Goal: Transaction & Acquisition: Download file/media

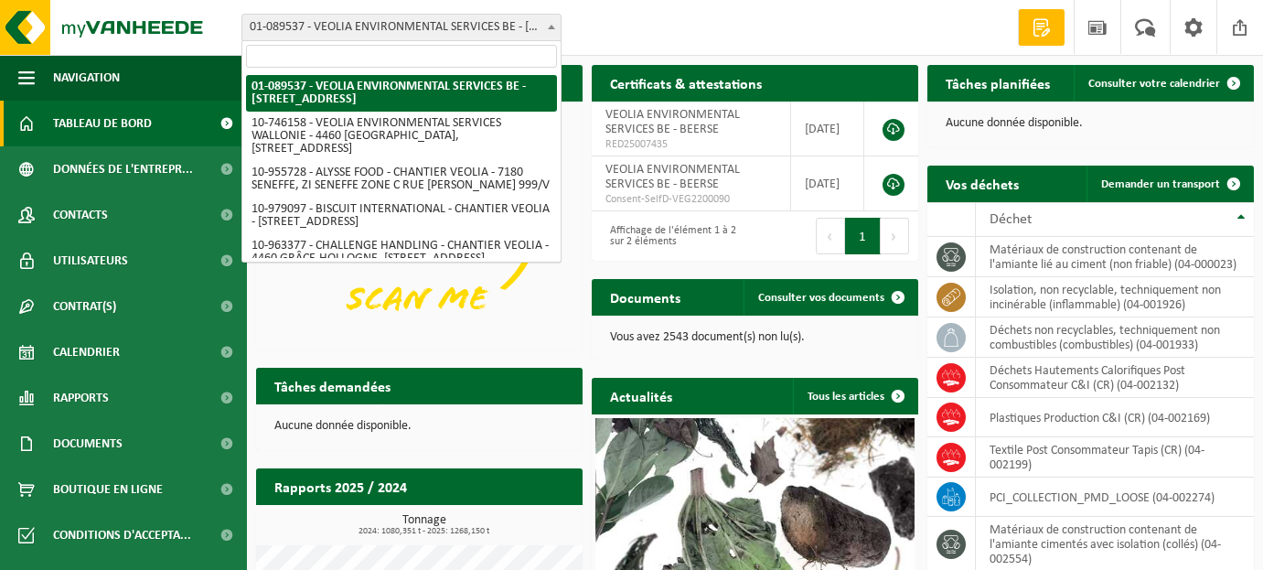
click at [553, 27] on b at bounding box center [551, 27] width 7 height 5
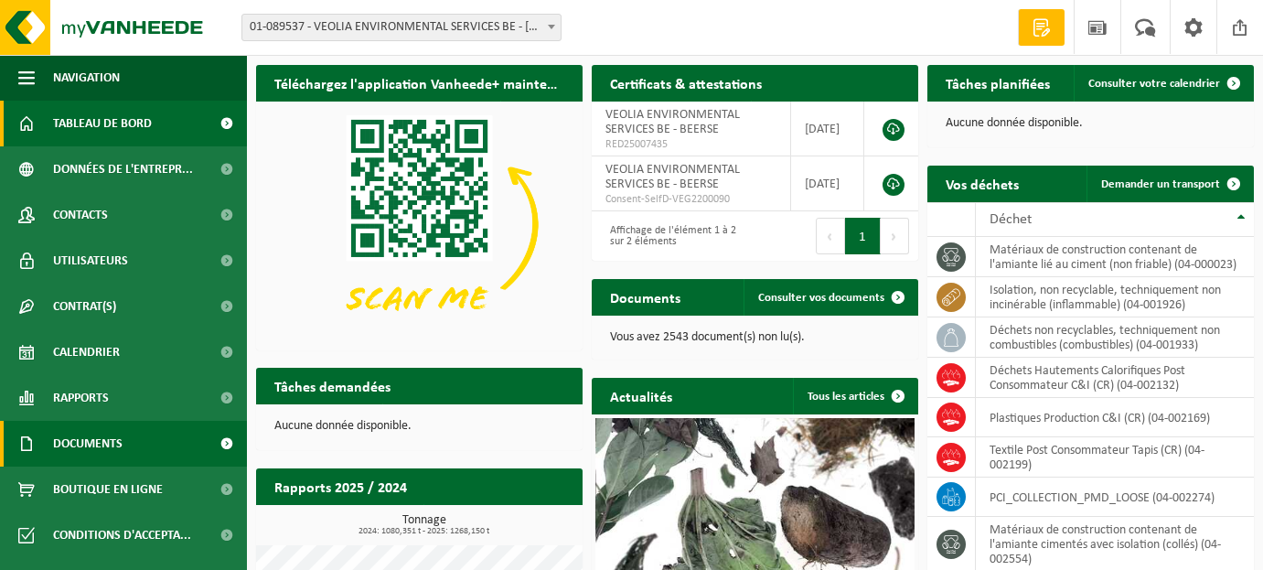
click at [91, 453] on span "Documents" at bounding box center [87, 444] width 69 height 46
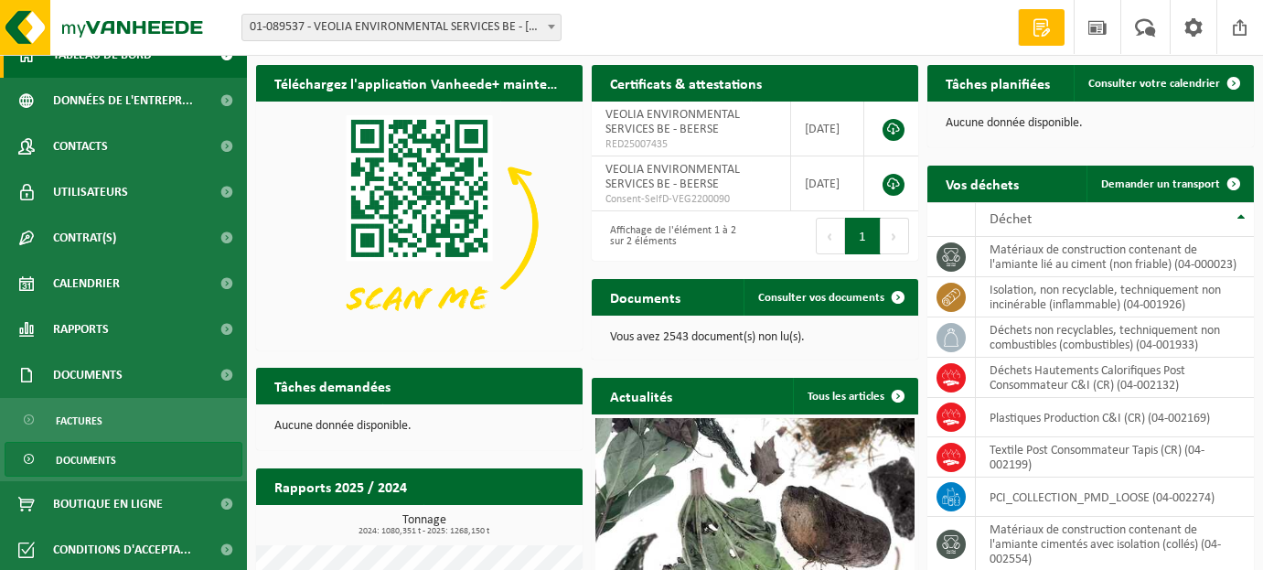
scroll to position [71, 0]
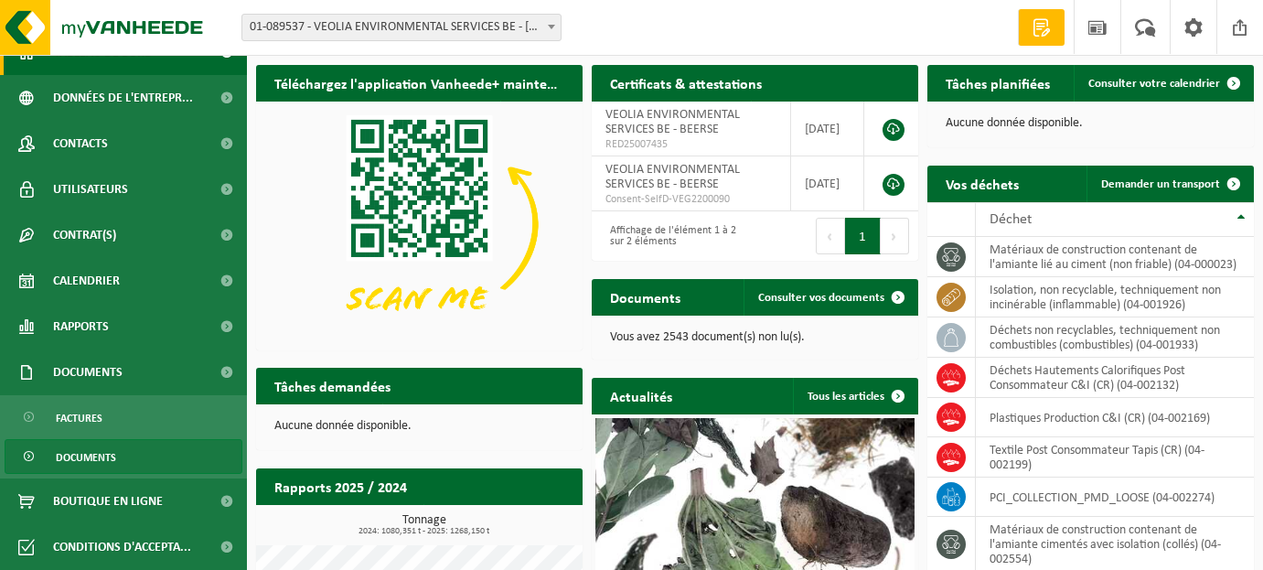
click at [100, 446] on span "Documents" at bounding box center [86, 457] width 60 height 35
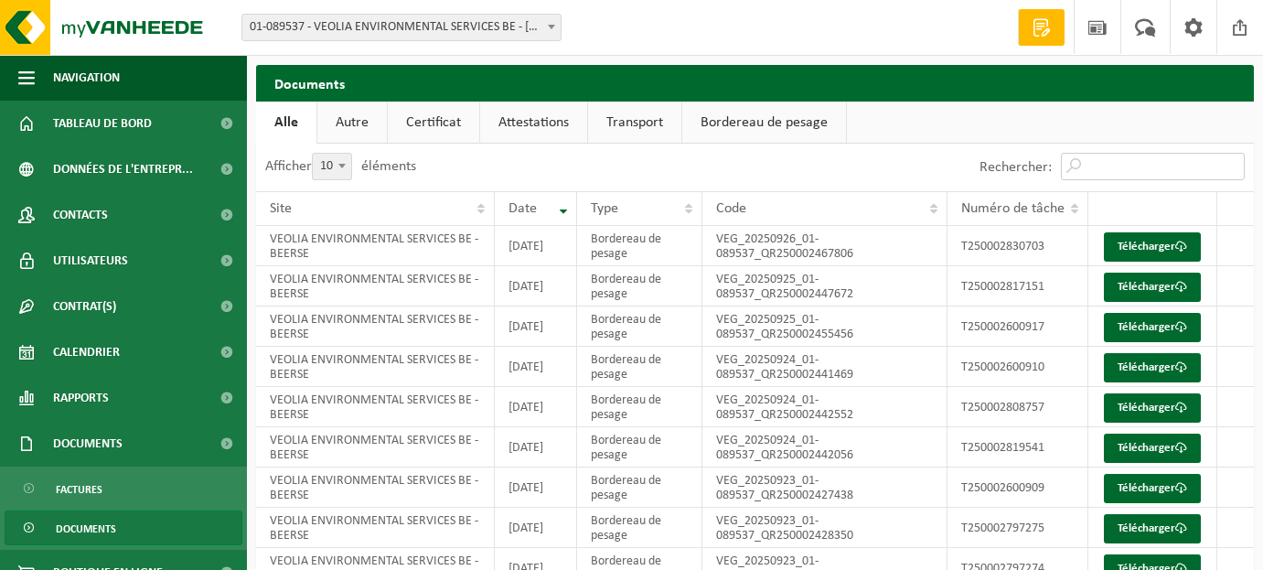
click at [1187, 169] on input "Rechercher:" at bounding box center [1153, 166] width 184 height 27
paste input "T250001281557"
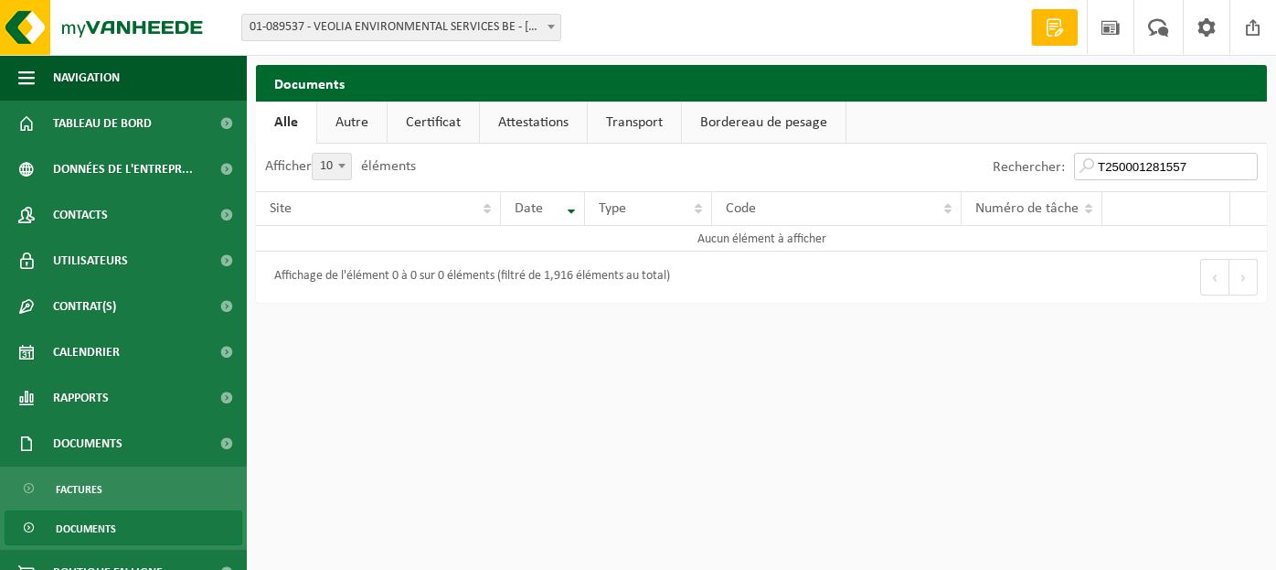
type input "T250001281557"
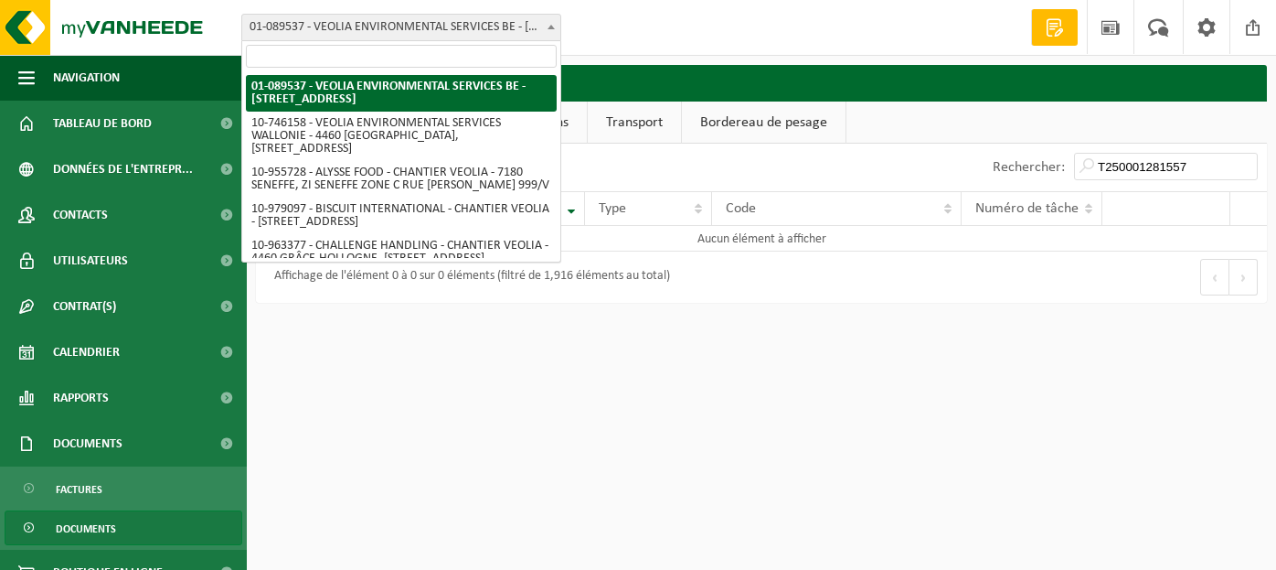
click at [550, 25] on b at bounding box center [551, 27] width 7 height 5
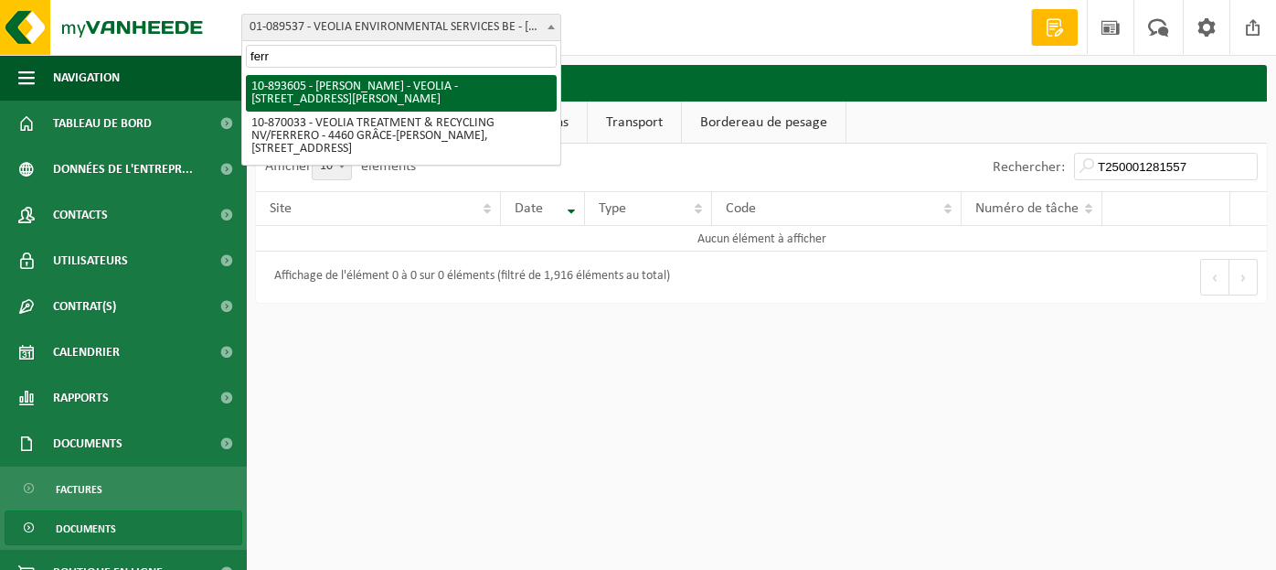
type input "ferr"
select select "115895"
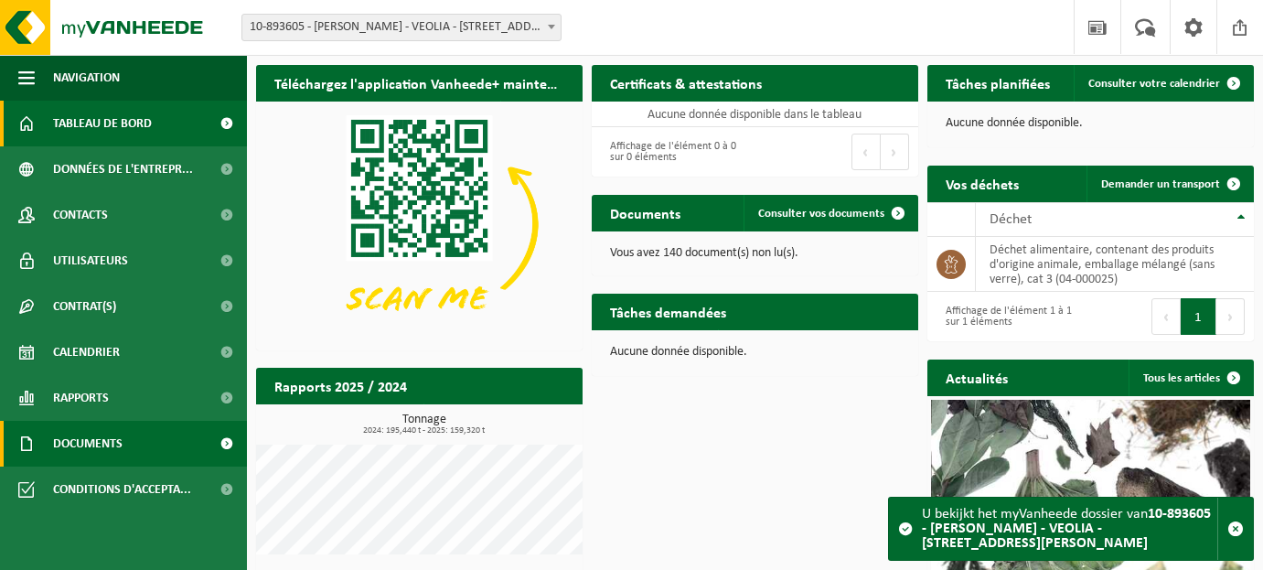
click at [70, 441] on span "Documents" at bounding box center [87, 444] width 69 height 46
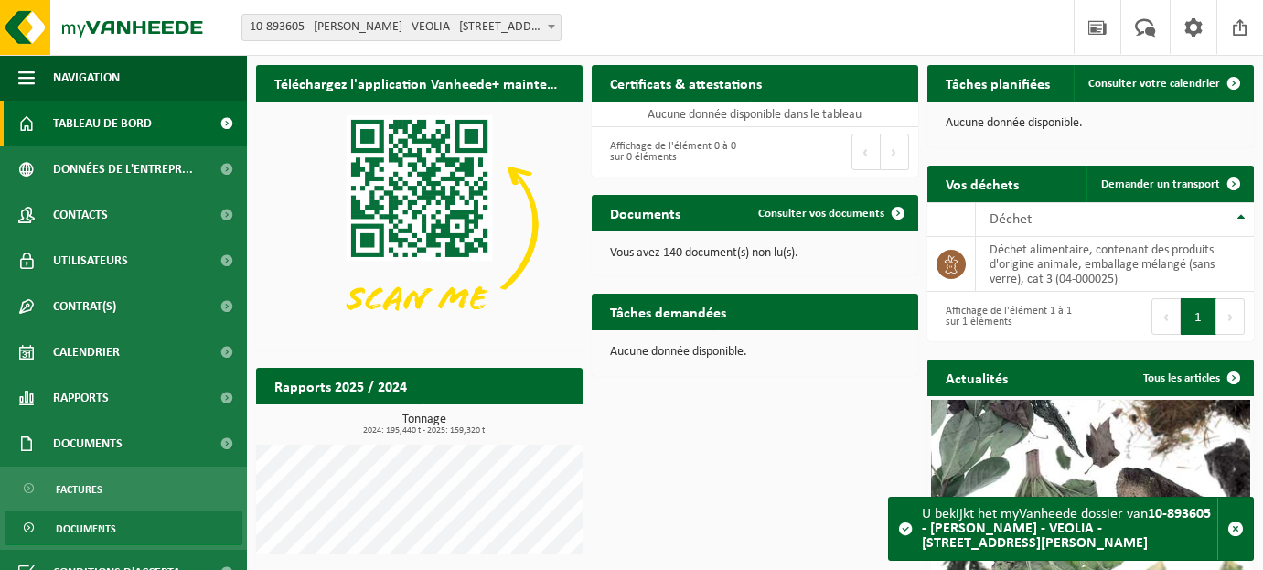
click at [76, 541] on span "Documents" at bounding box center [86, 528] width 60 height 35
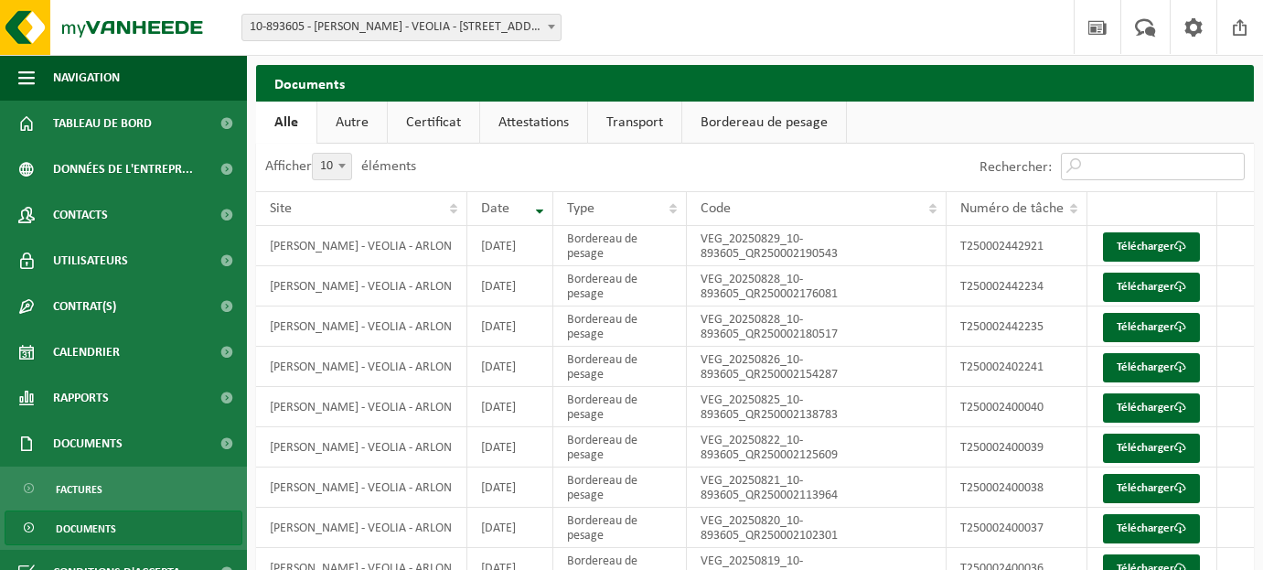
click at [1097, 162] on input "Rechercher:" at bounding box center [1153, 166] width 184 height 27
paste input "T250001281557"
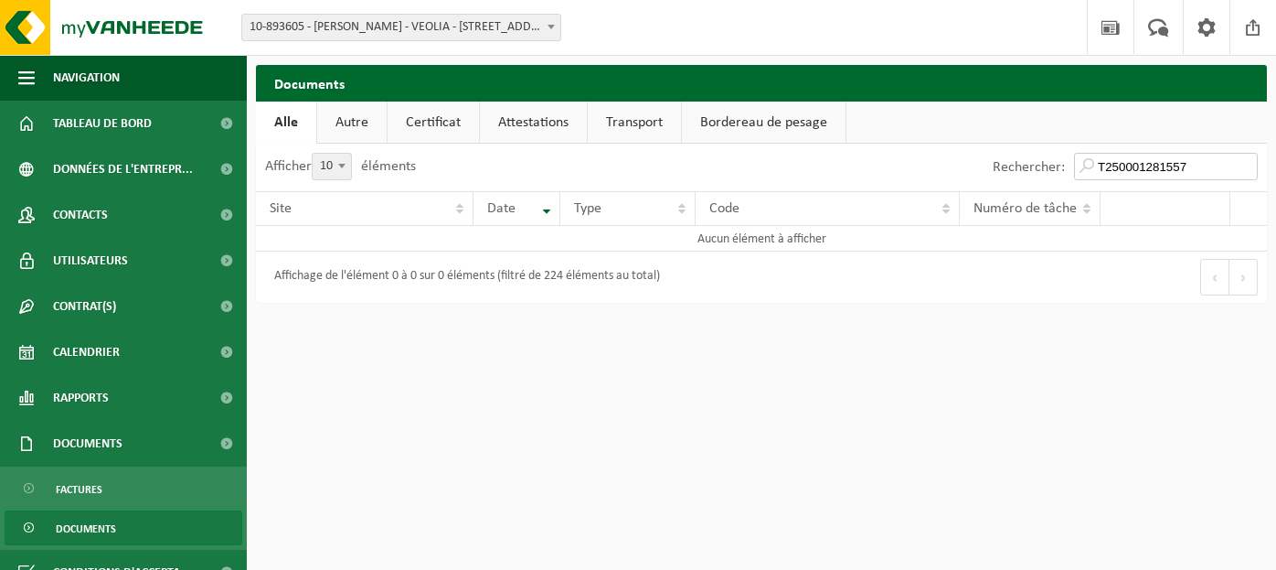
drag, startPoint x: 1200, startPoint y: 167, endPoint x: 842, endPoint y: 159, distance: 357.6
click at [892, 159] on div "Rechercher: T250001281557" at bounding box center [1015, 168] width 506 height 48
paste input "017553"
type input "T250001017553"
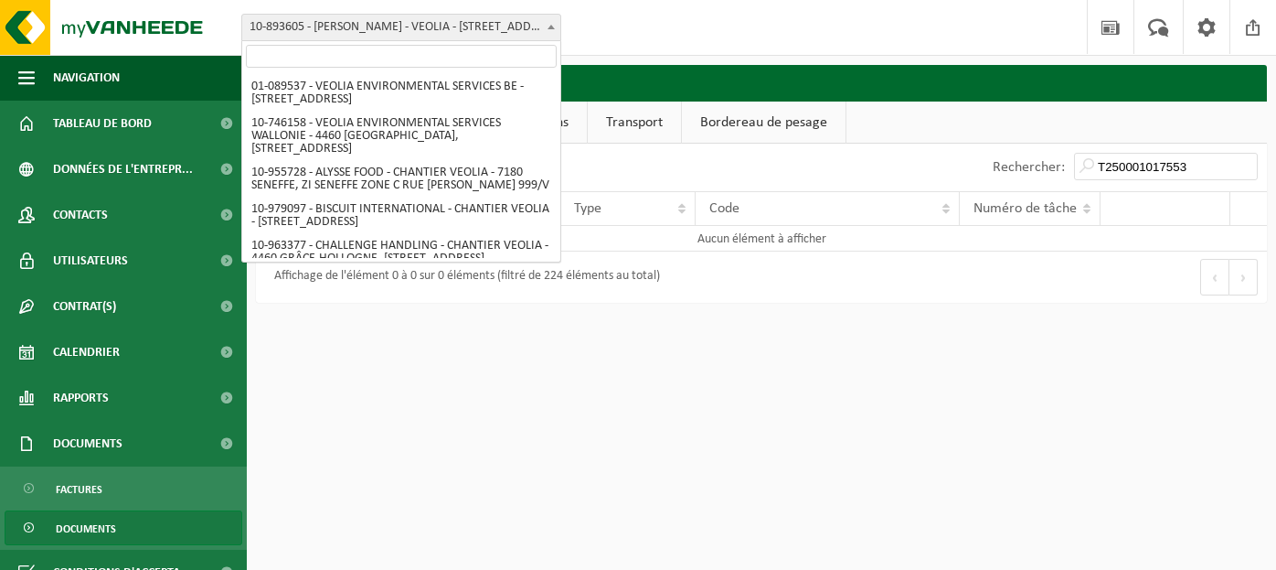
click at [556, 30] on span at bounding box center [551, 27] width 18 height 24
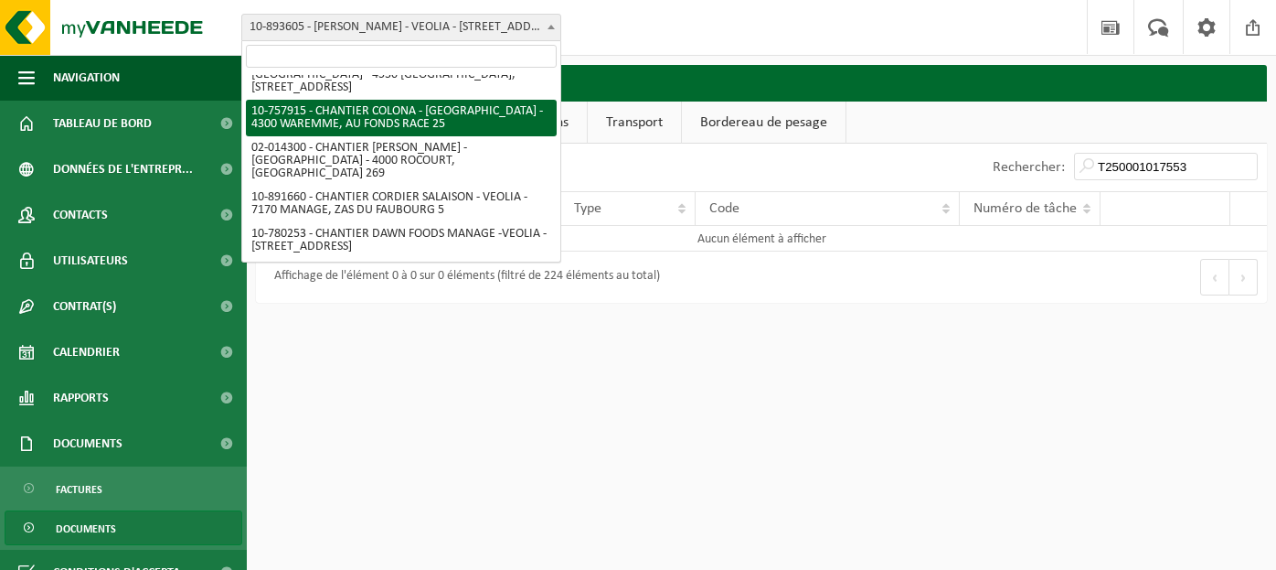
scroll to position [283, 0]
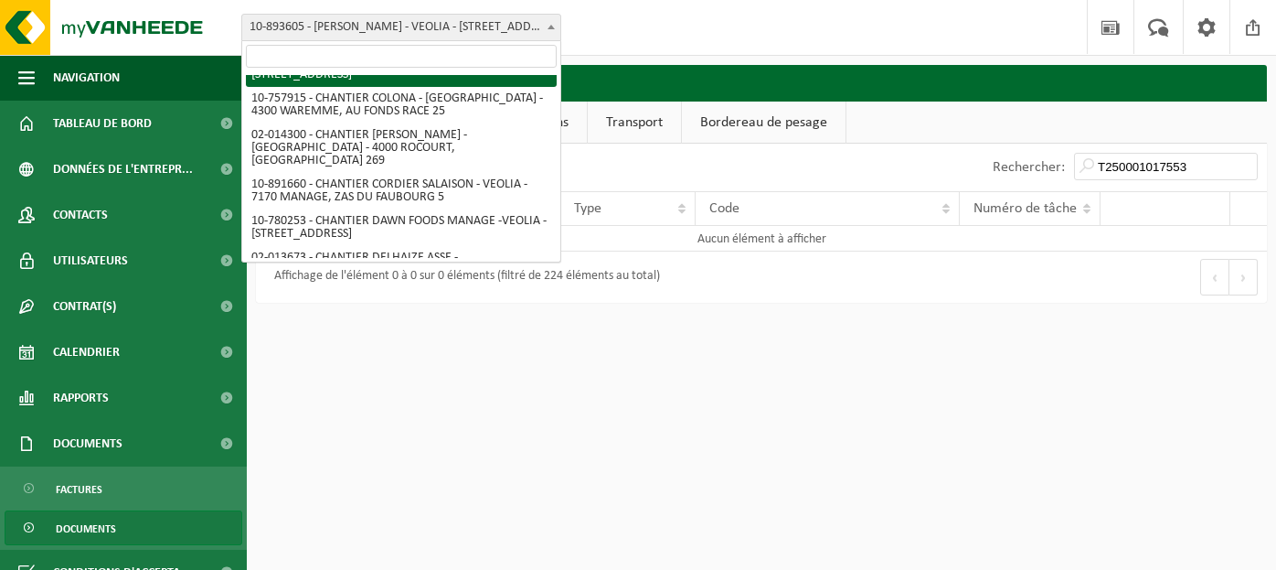
click at [371, 53] on input "search" at bounding box center [401, 56] width 311 height 23
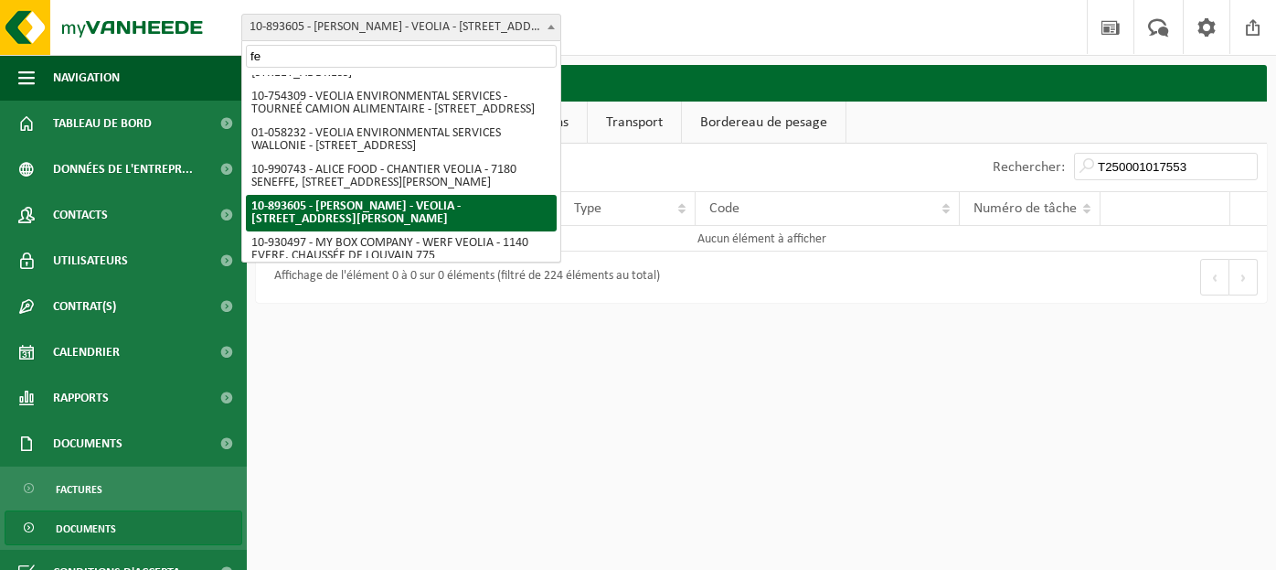
scroll to position [124, 0]
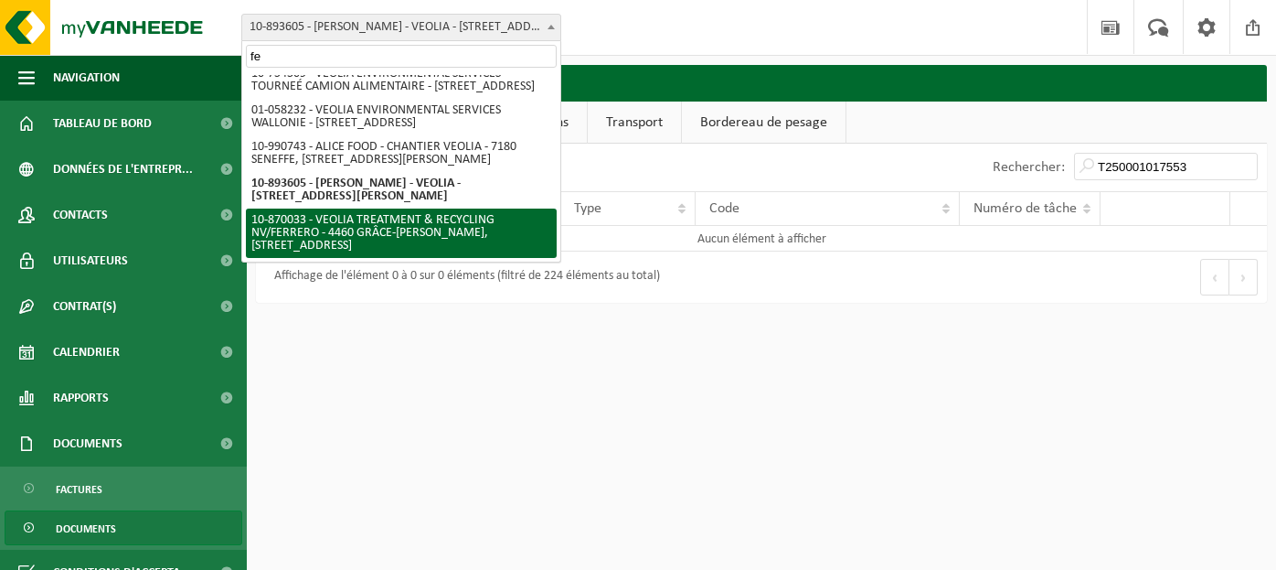
type input "fe"
select select "104474"
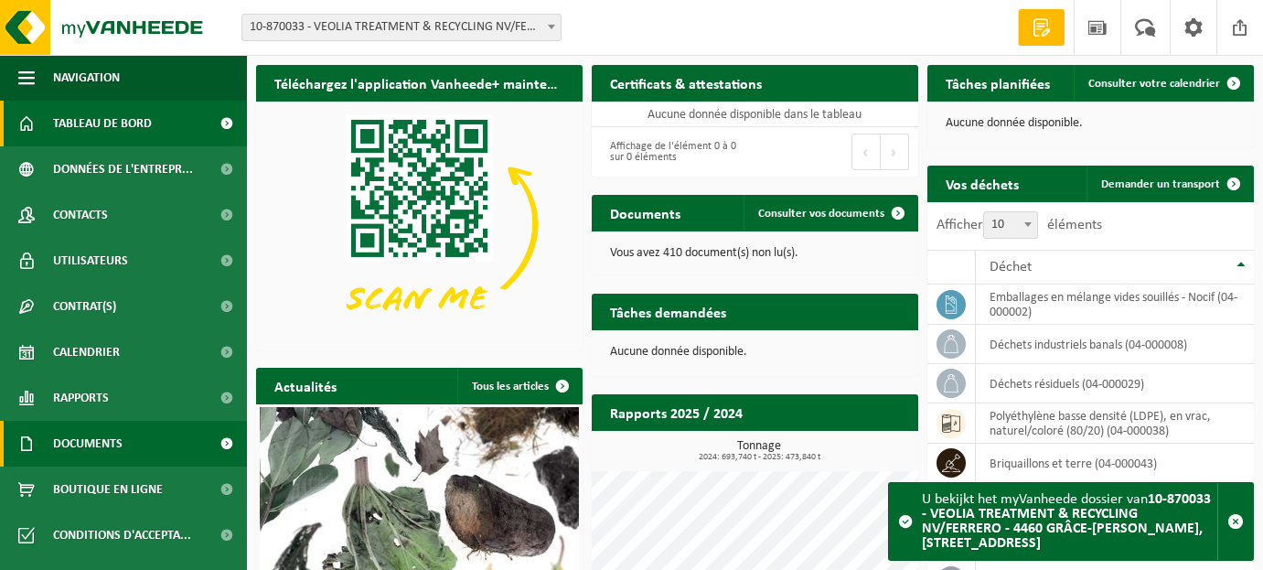
click at [114, 437] on span "Documents" at bounding box center [87, 444] width 69 height 46
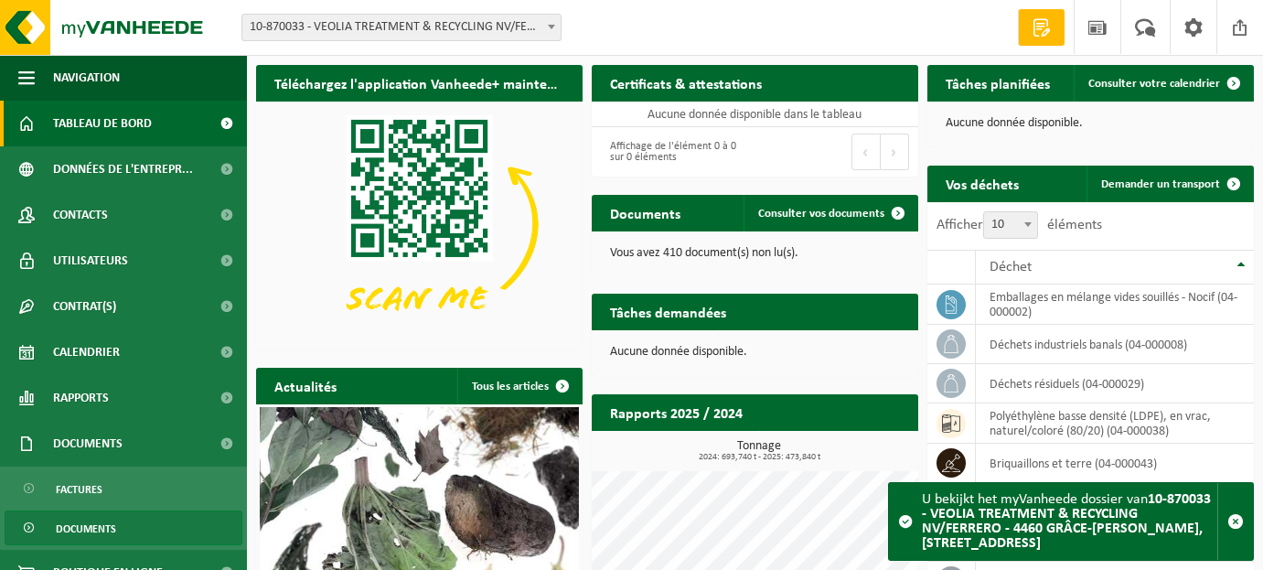
click at [89, 524] on span "Documents" at bounding box center [86, 528] width 60 height 35
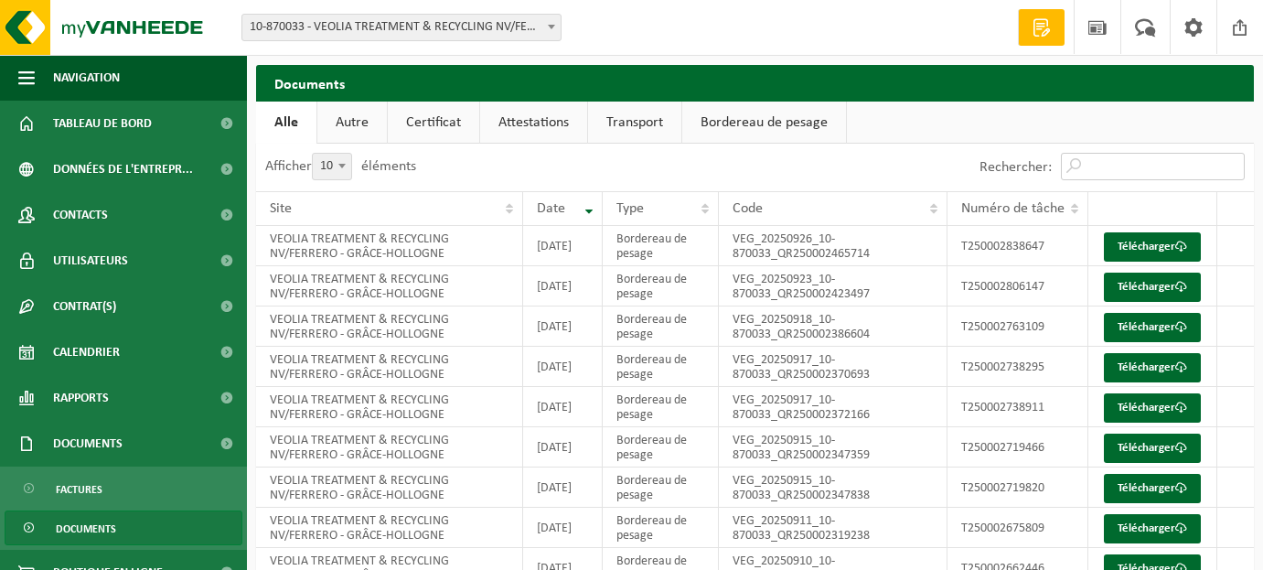
drag, startPoint x: 1116, startPoint y: 172, endPoint x: 1127, endPoint y: 166, distance: 12.7
click at [1127, 166] on input "Rechercher:" at bounding box center [1153, 166] width 184 height 27
paste input "T250001017553"
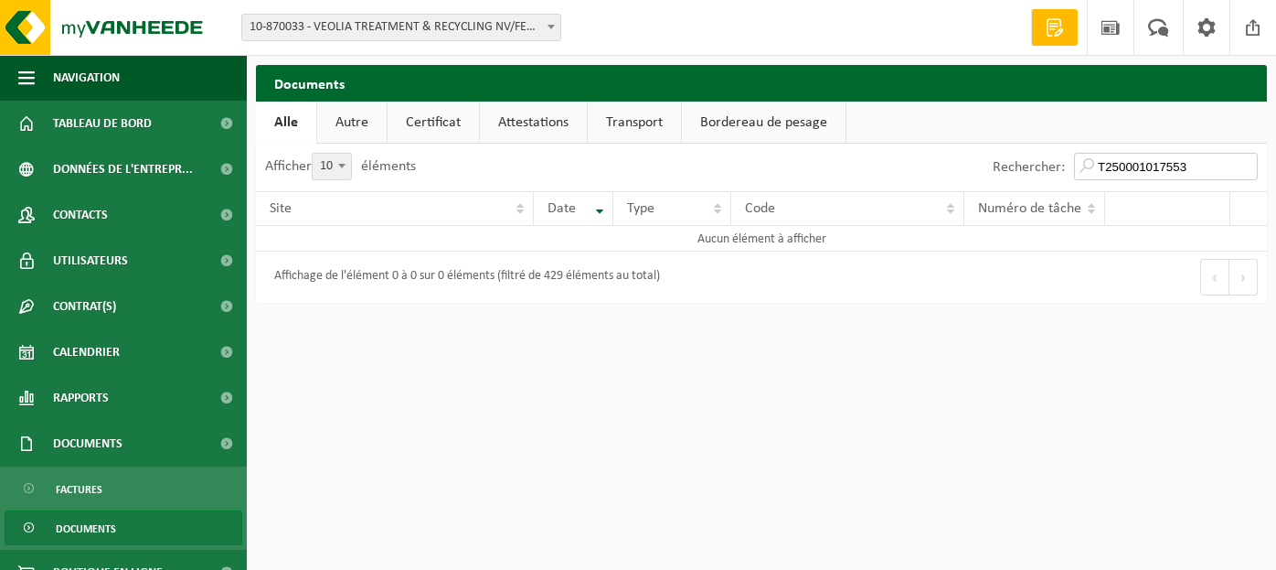
drag, startPoint x: 1190, startPoint y: 163, endPoint x: 977, endPoint y: 140, distance: 214.3
click at [977, 140] on div "Documents Patientez Le téléchargement est un peu long en raison de la grande qu…" at bounding box center [762, 188] width 1030 height 247
paste input "281557"
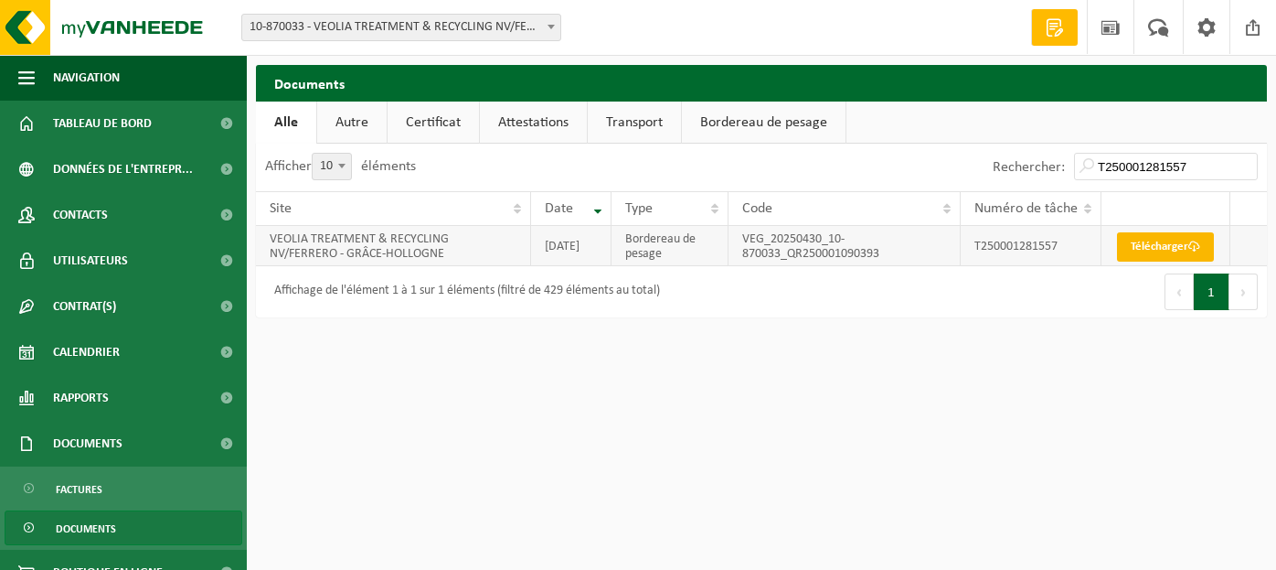
click at [1161, 251] on link "Télécharger" at bounding box center [1165, 246] width 97 height 29
drag, startPoint x: 1200, startPoint y: 166, endPoint x: 792, endPoint y: 126, distance: 409.7
click at [829, 126] on div "Documents Patientez Le téléchargement est un peu long en raison de la grande qu…" at bounding box center [762, 196] width 1030 height 262
paste input "115111"
click at [1154, 244] on link "Télécharger" at bounding box center [1165, 246] width 97 height 29
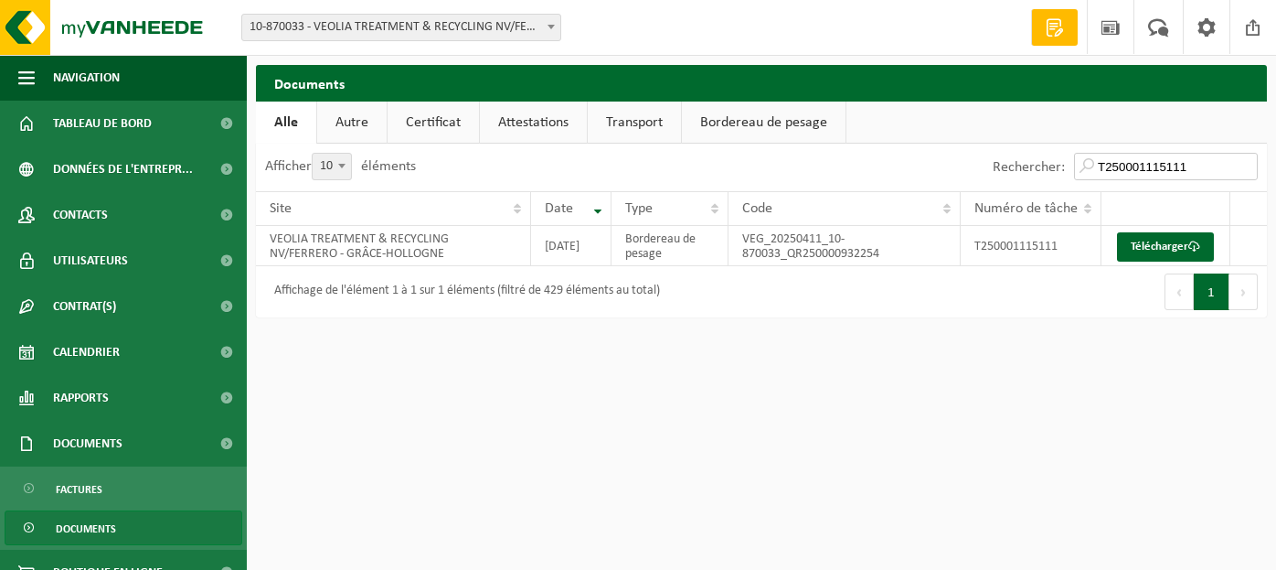
drag, startPoint x: 1188, startPoint y: 161, endPoint x: 958, endPoint y: 180, distance: 230.3
click at [958, 180] on div "Rechercher: T250001115111" at bounding box center [1015, 168] width 506 height 48
paste input "017553"
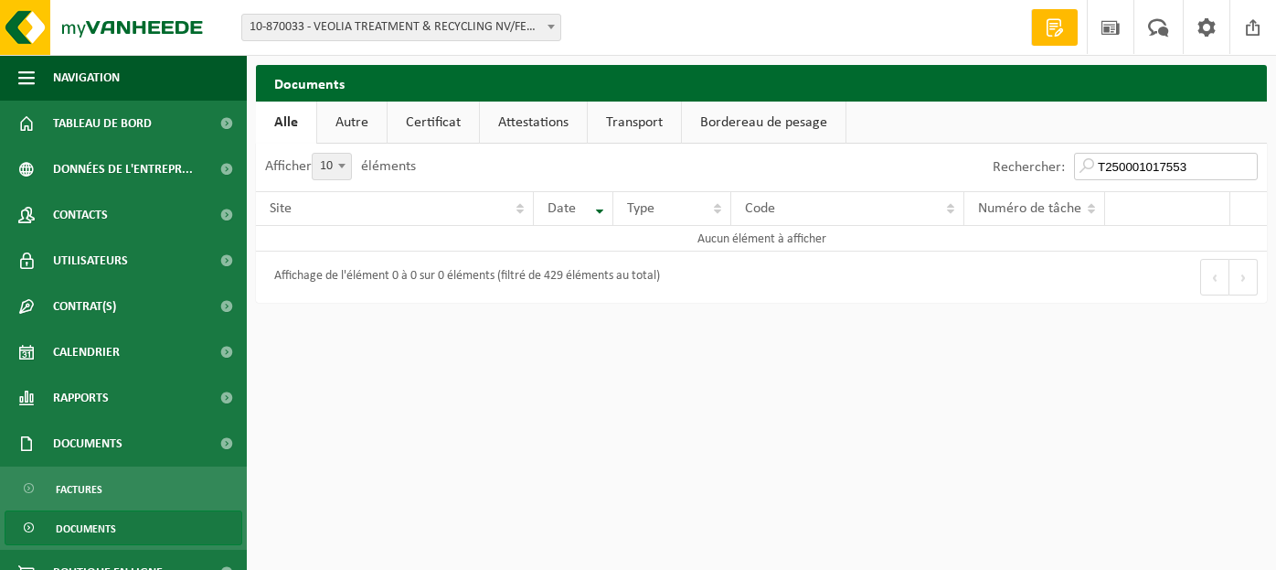
type input "T250001017553"
click at [550, 29] on span at bounding box center [551, 27] width 18 height 24
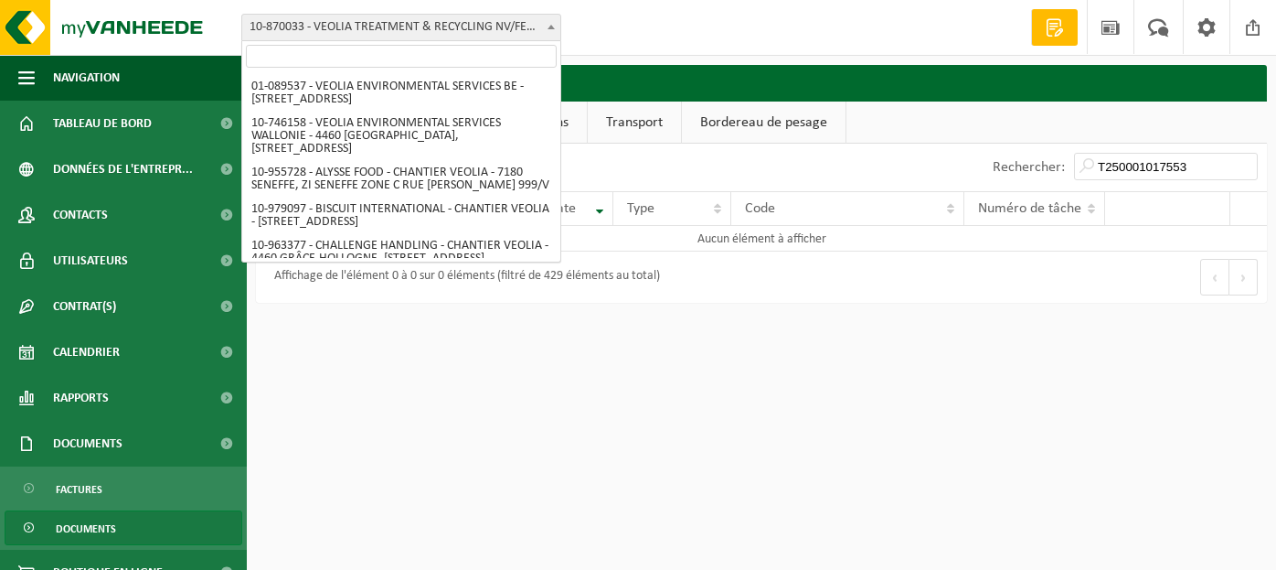
scroll to position [1653, 0]
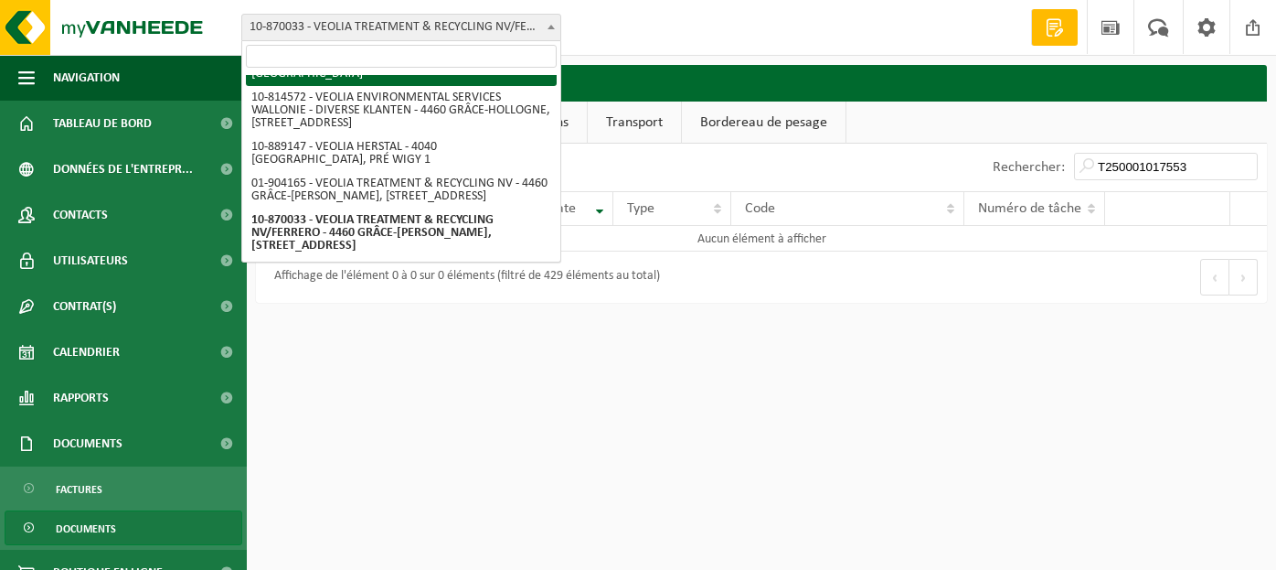
click at [447, 59] on input "search" at bounding box center [401, 56] width 311 height 23
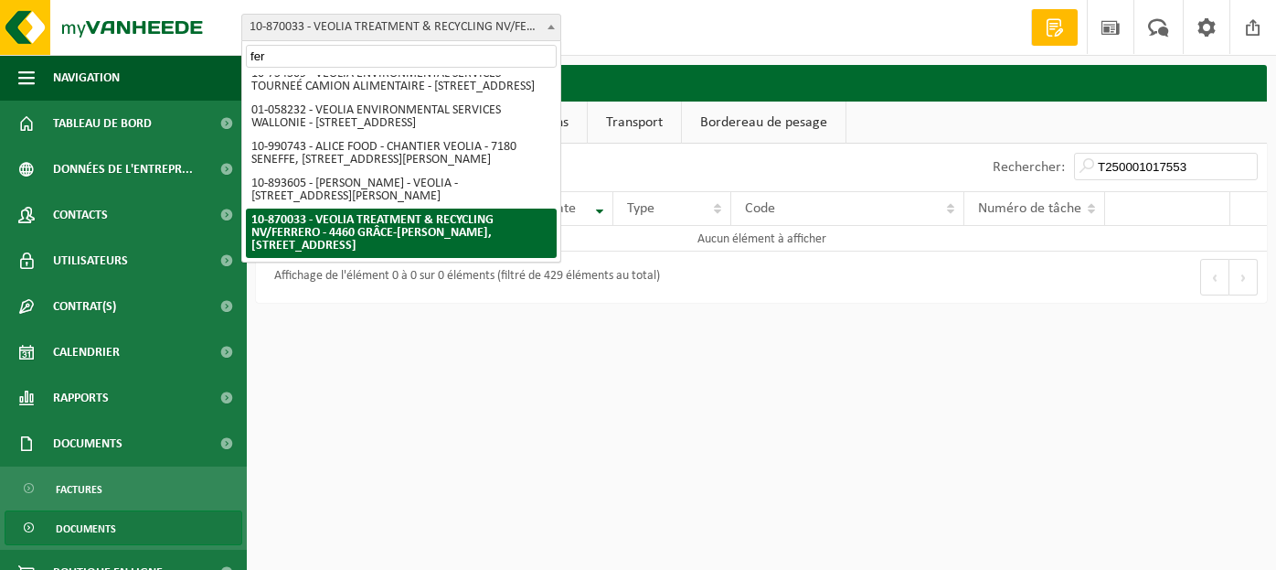
scroll to position [0, 0]
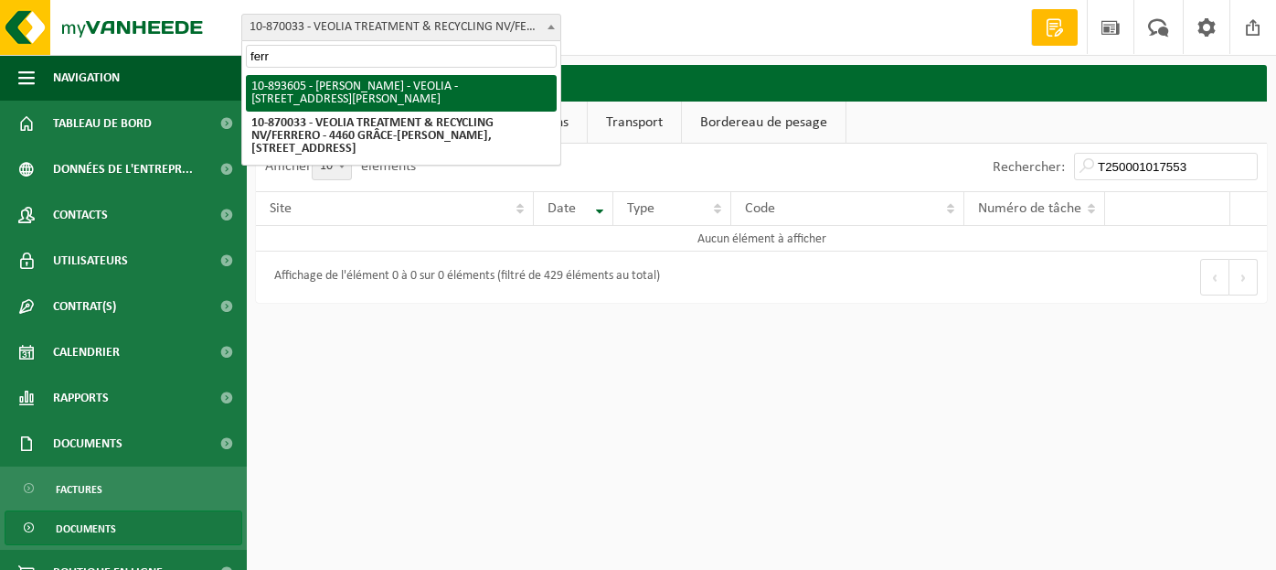
type input "ferr"
select select "115895"
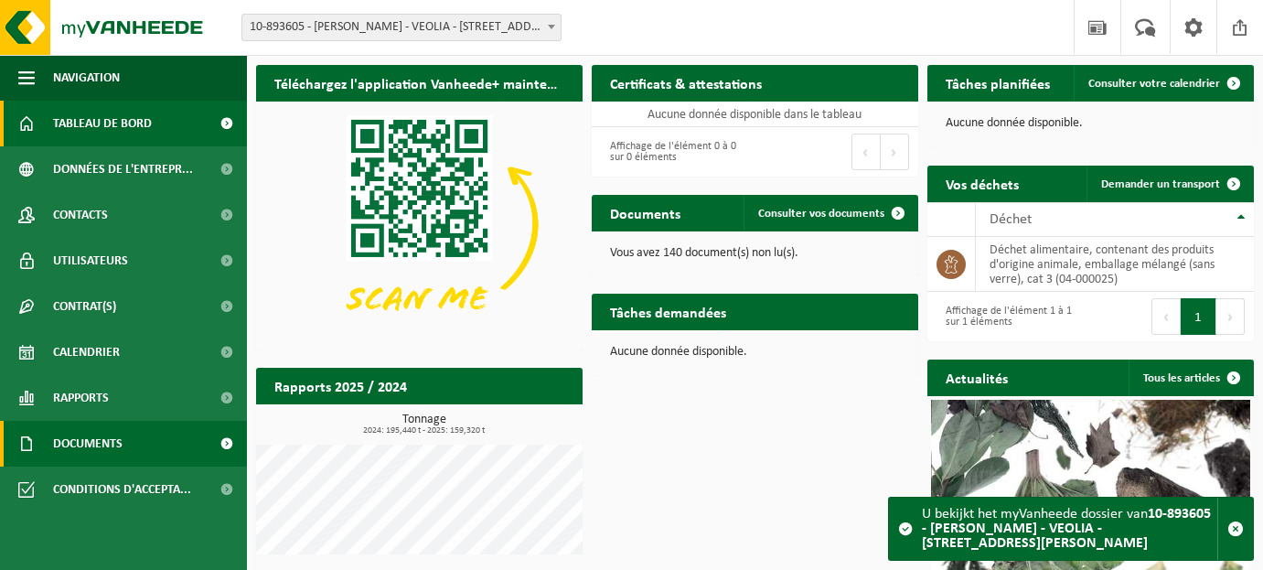
click at [81, 433] on span "Documents" at bounding box center [87, 444] width 69 height 46
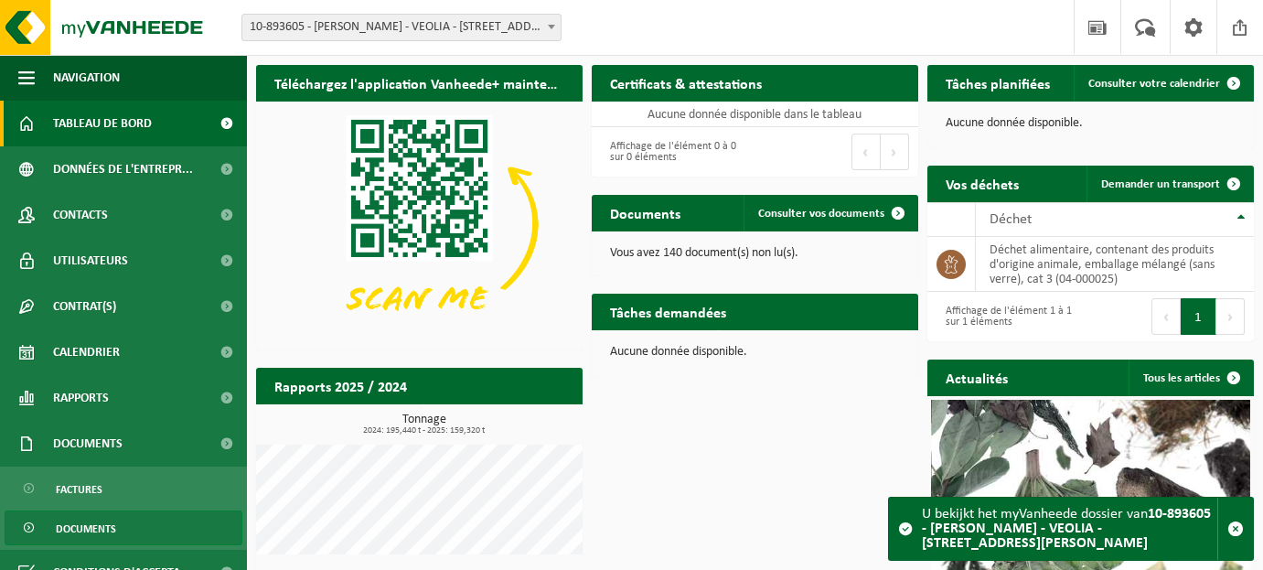
click at [89, 524] on span "Documents" at bounding box center [86, 528] width 60 height 35
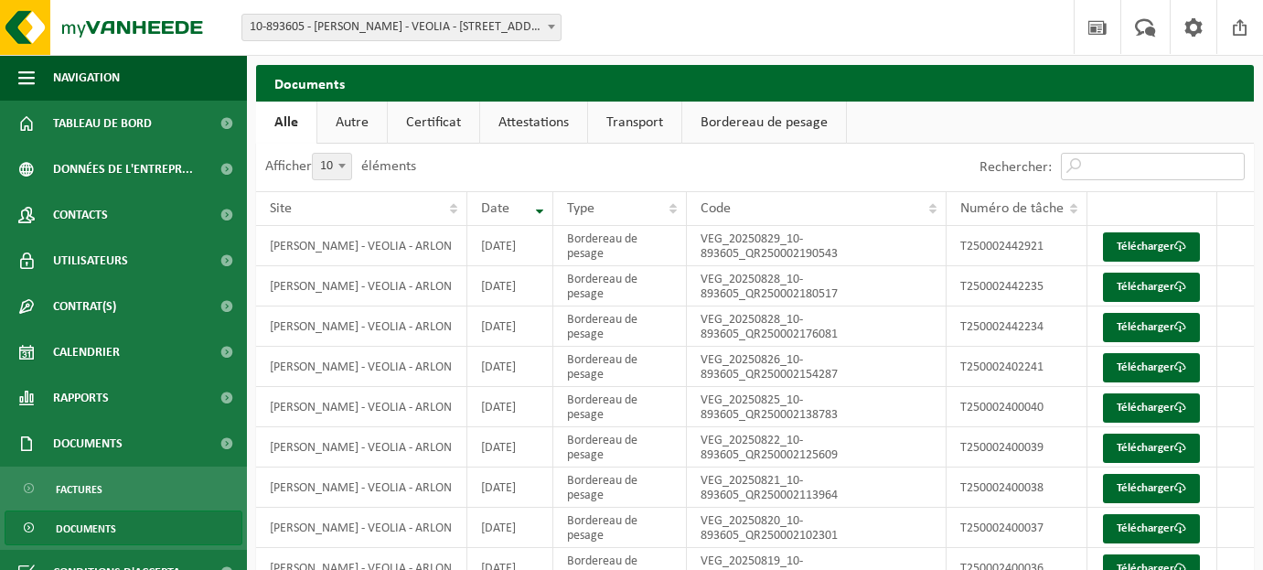
click at [1144, 158] on input "Rechercher:" at bounding box center [1153, 166] width 184 height 27
paste input "T250001017553"
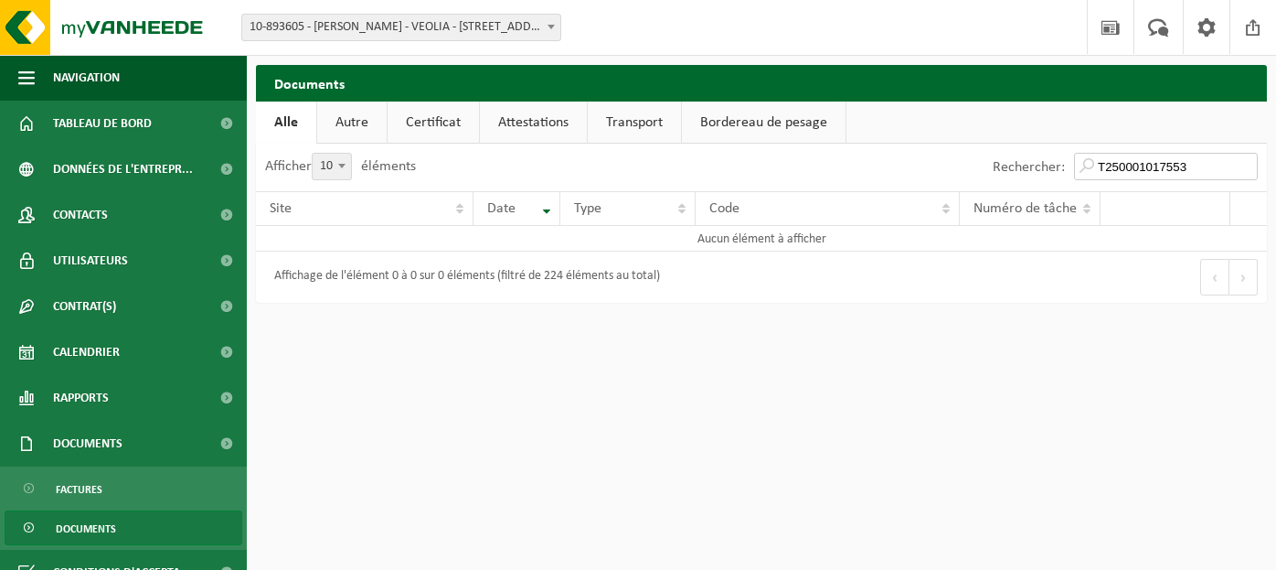
drag, startPoint x: 1194, startPoint y: 154, endPoint x: 1005, endPoint y: 173, distance: 190.2
click at [1025, 173] on div "Rechercher: T250001017553" at bounding box center [1125, 168] width 283 height 48
paste input "115111"
type input "T250001115111"
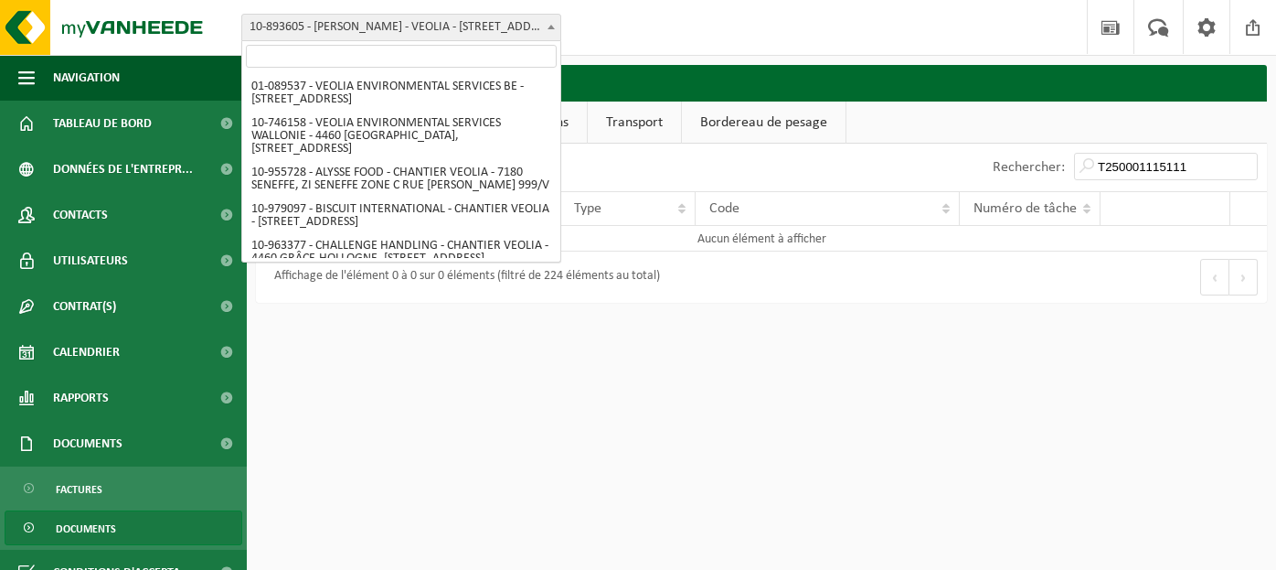
click at [549, 33] on span at bounding box center [551, 27] width 18 height 24
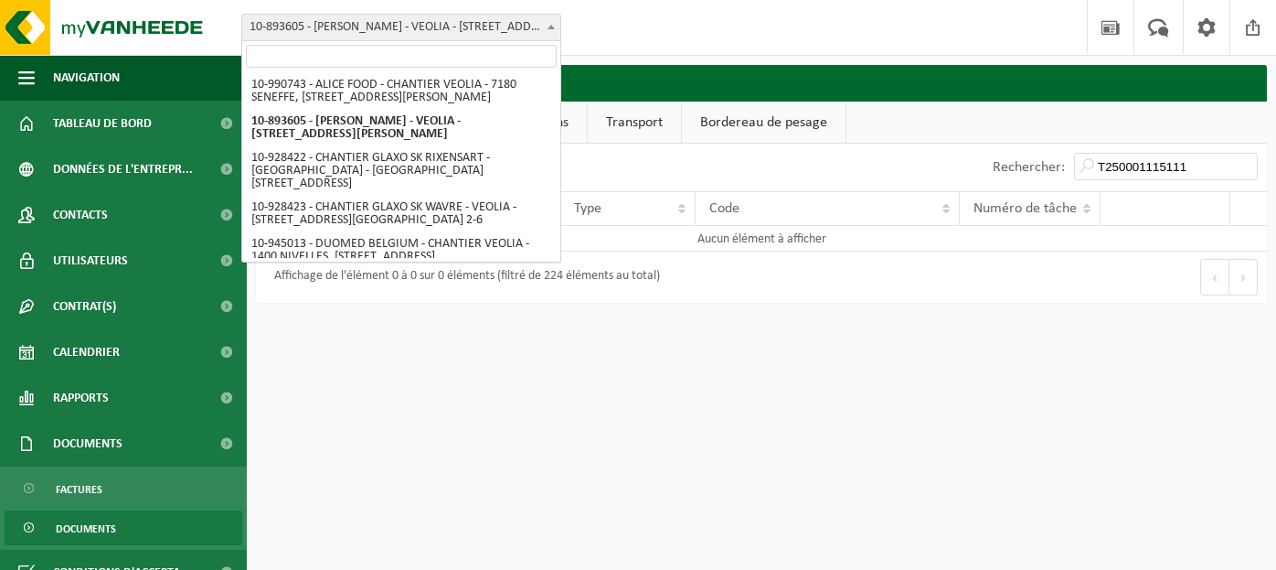
click at [349, 52] on input "search" at bounding box center [401, 56] width 311 height 23
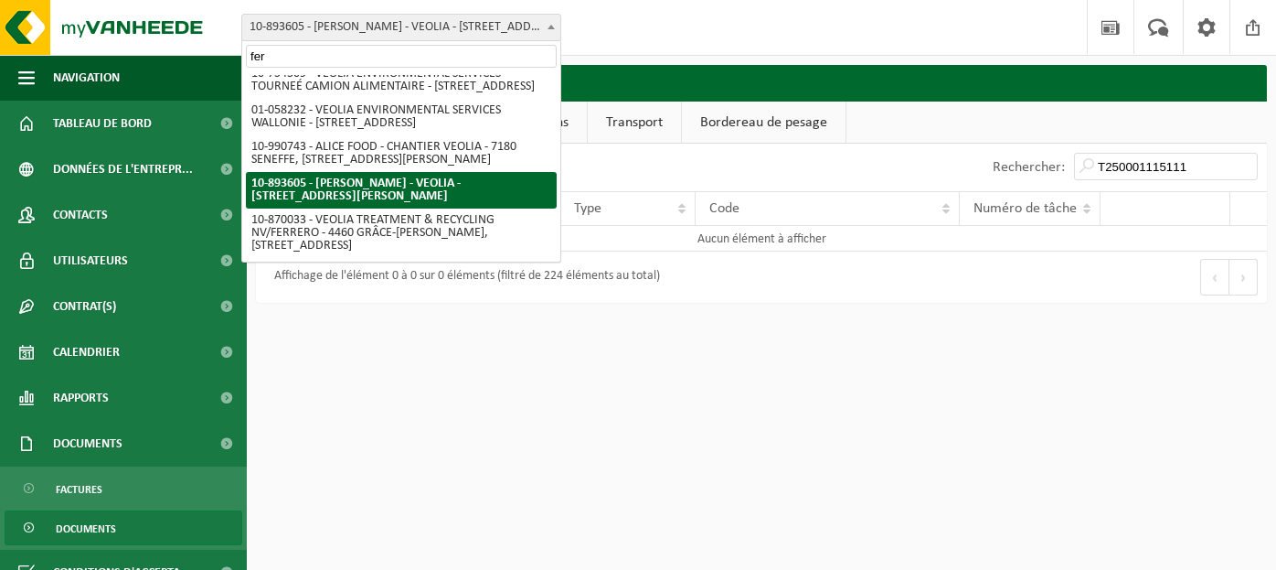
scroll to position [0, 0]
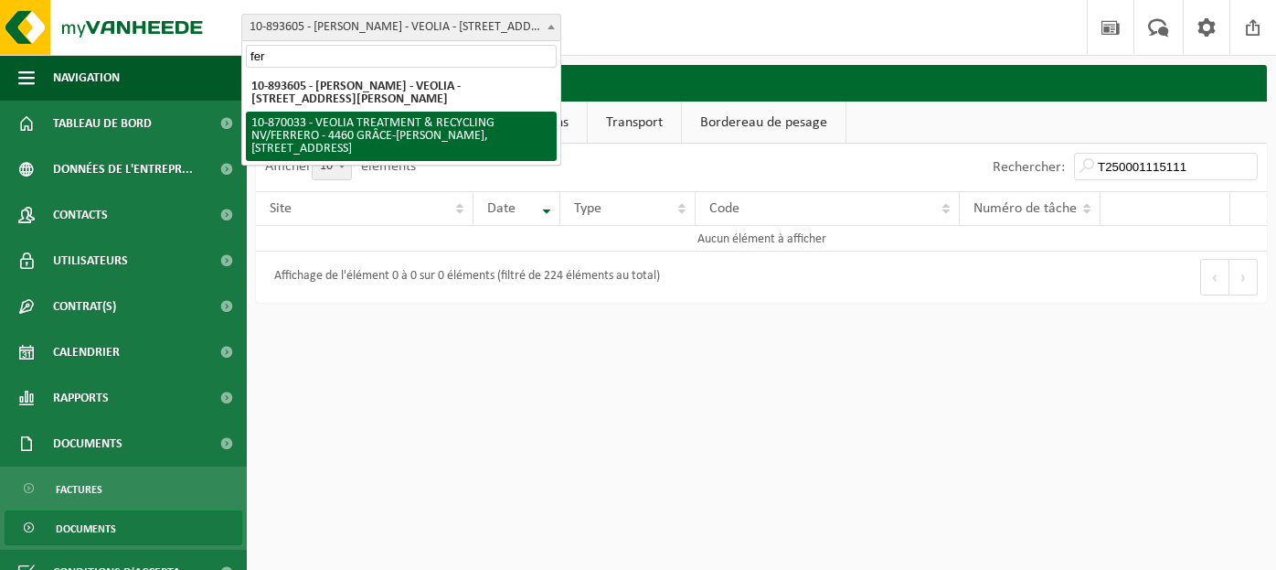
type input "fer"
select select "104474"
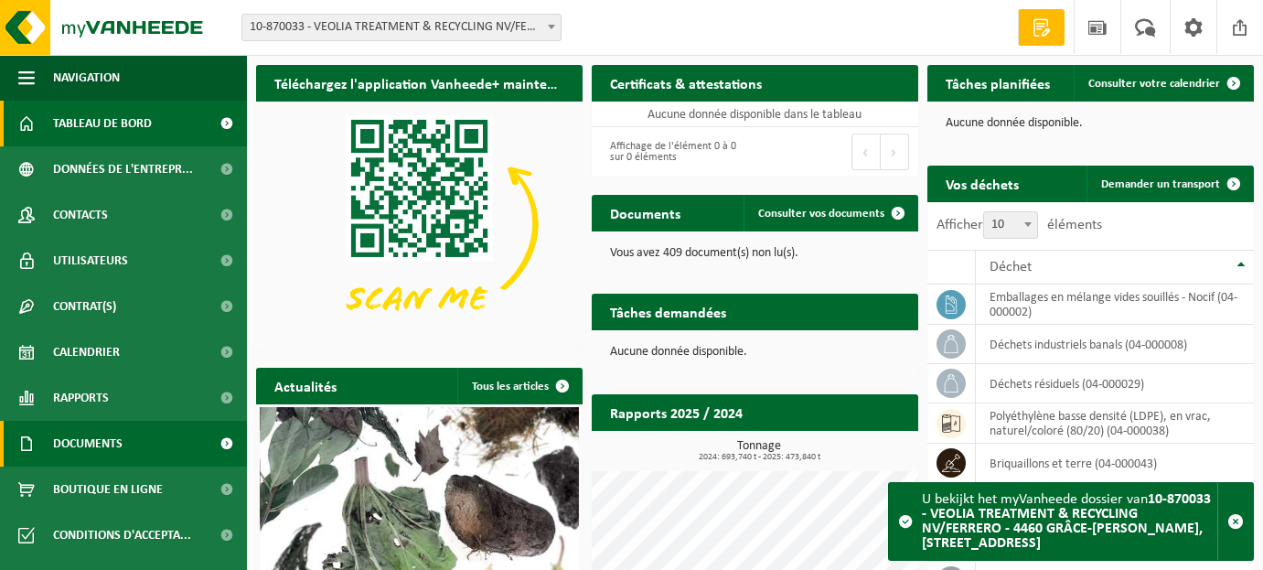
click at [109, 451] on span "Documents" at bounding box center [87, 444] width 69 height 46
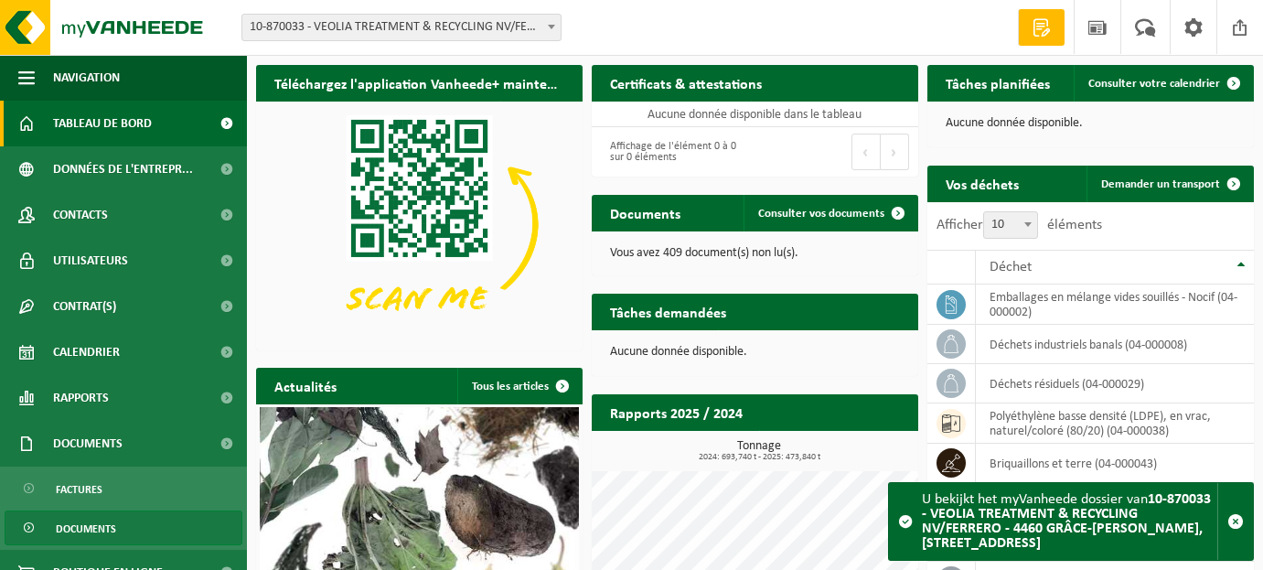
click at [90, 518] on span "Documents" at bounding box center [86, 528] width 60 height 35
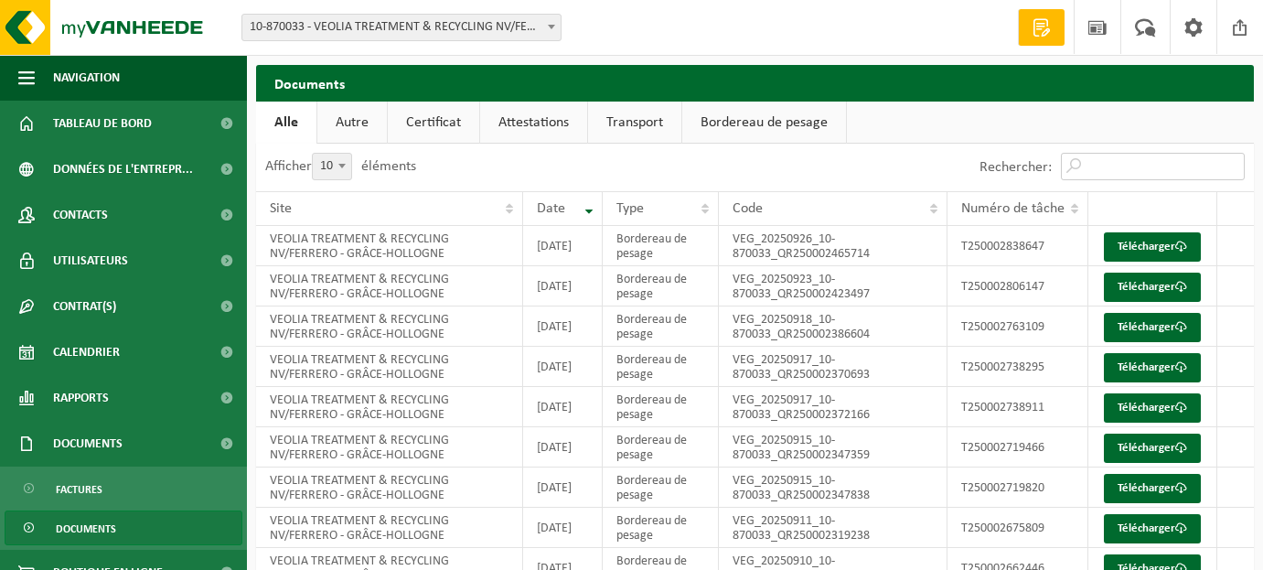
click at [1105, 162] on input "Rechercher:" at bounding box center [1153, 166] width 184 height 27
paste input "T250001115111"
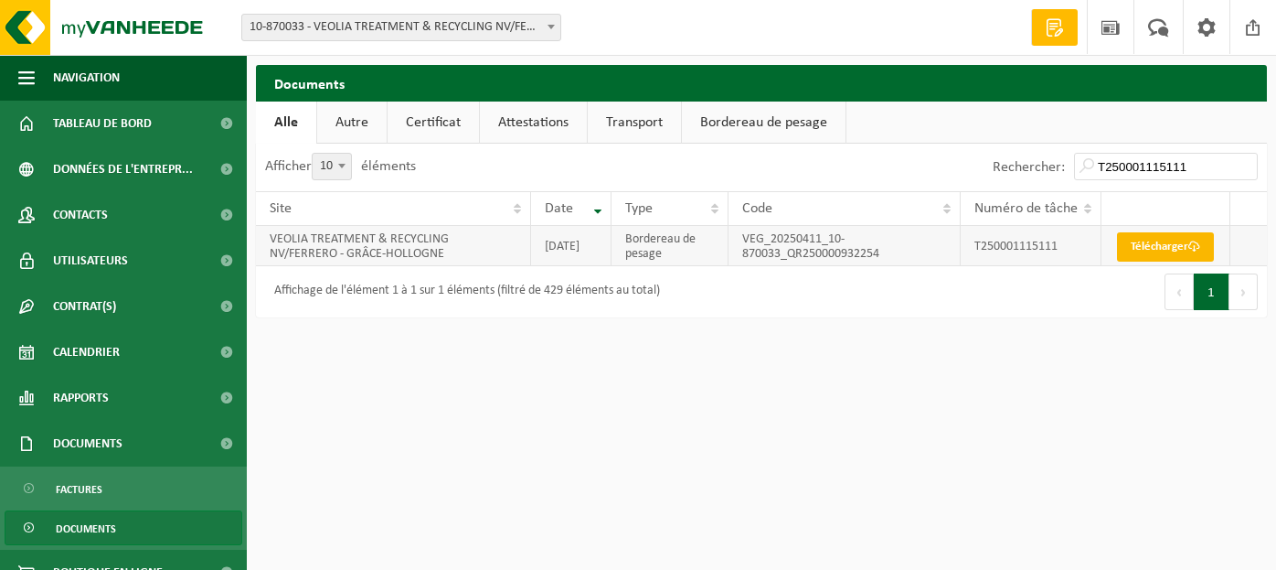
click at [1169, 246] on link "Télécharger" at bounding box center [1165, 246] width 97 height 29
drag, startPoint x: 1191, startPoint y: 167, endPoint x: 874, endPoint y: 176, distance: 317.4
click at [878, 175] on div "Rechercher: T250001115111" at bounding box center [1015, 168] width 506 height 48
paste input "017553"
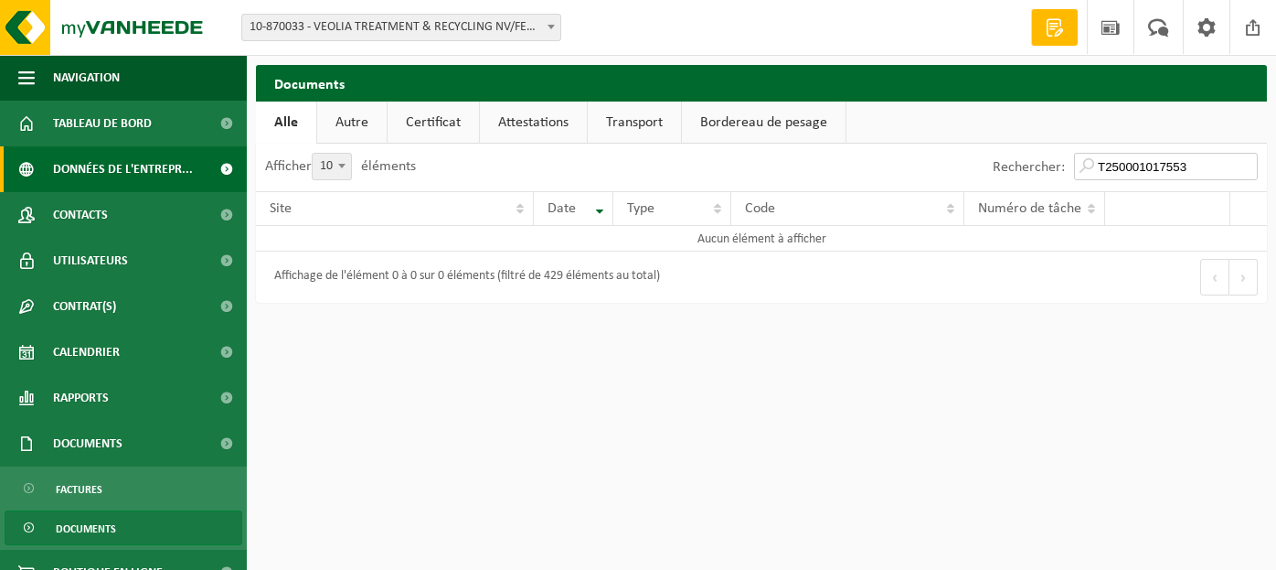
type input "T250001017553"
